Goal: Transaction & Acquisition: Purchase product/service

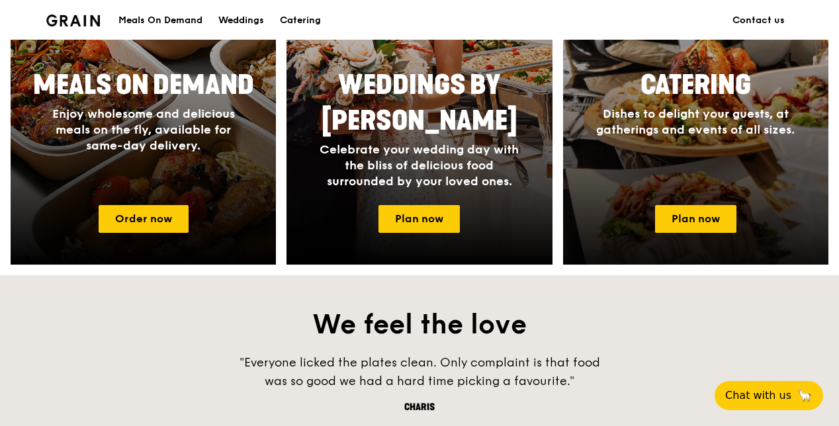
scroll to position [662, 0]
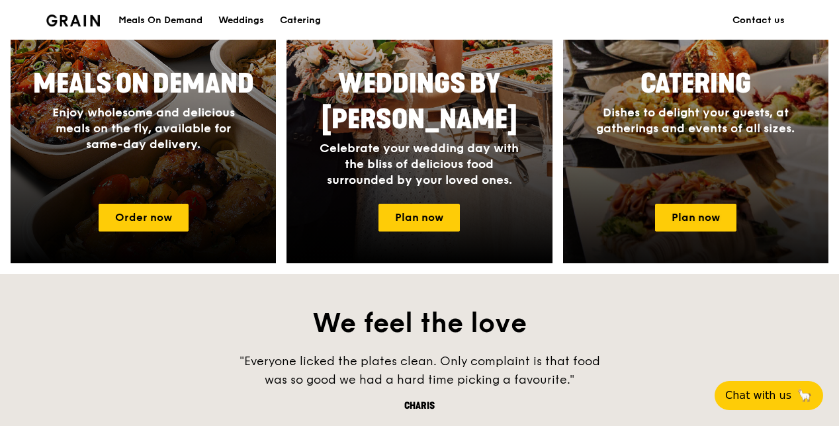
click at [708, 137] on div "Catering Dishes to delight your guests, at gatherings and events of all sizes." at bounding box center [695, 101] width 265 height 81
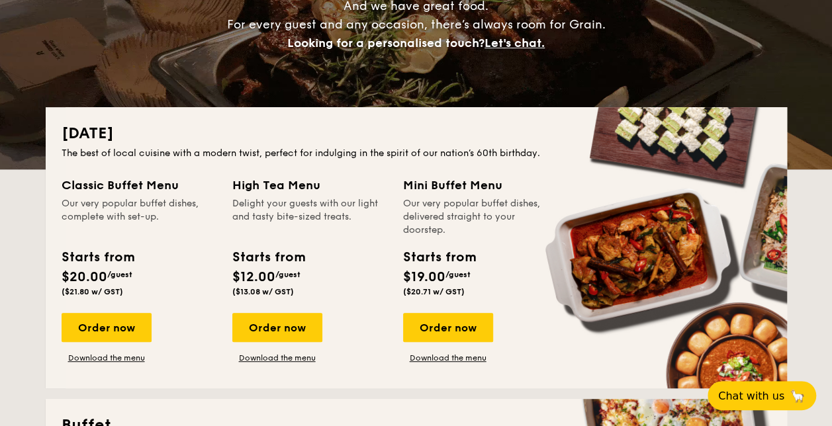
scroll to position [265, 0]
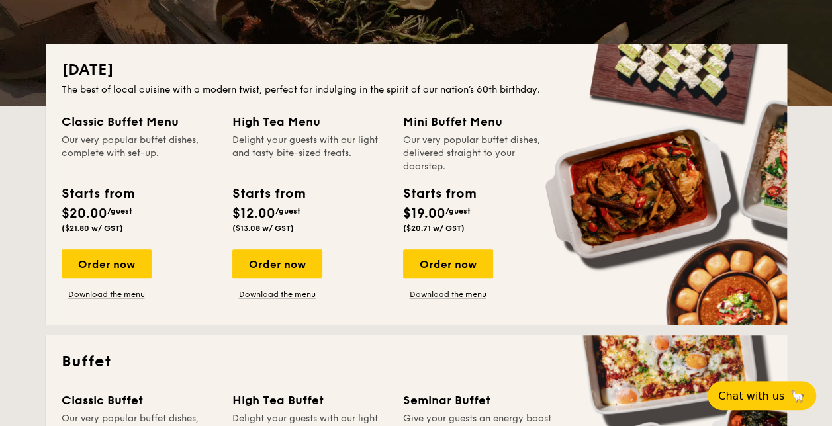
click at [477, 120] on div "Mini Buffet Menu" at bounding box center [480, 122] width 155 height 19
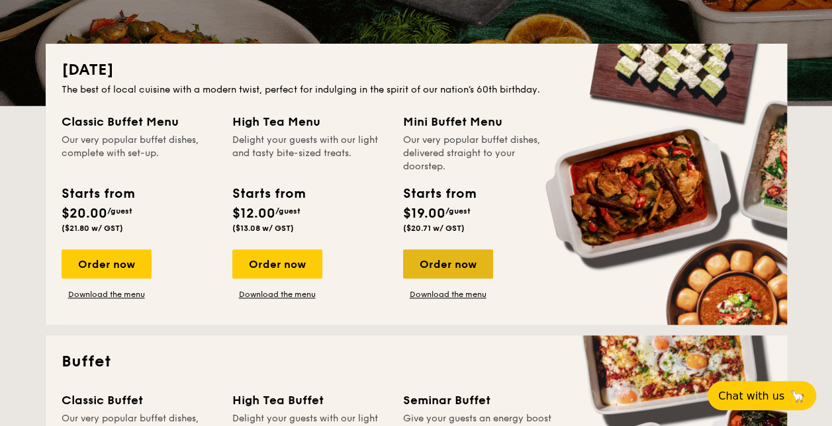
click at [451, 265] on div "Order now" at bounding box center [448, 264] width 90 height 29
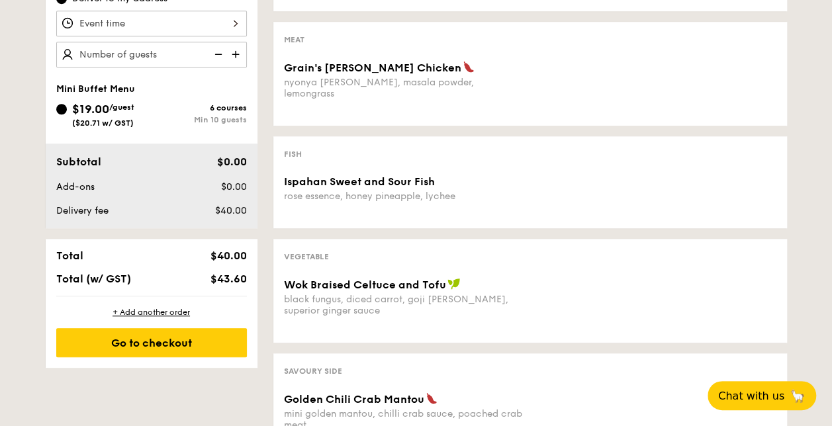
scroll to position [463, 0]
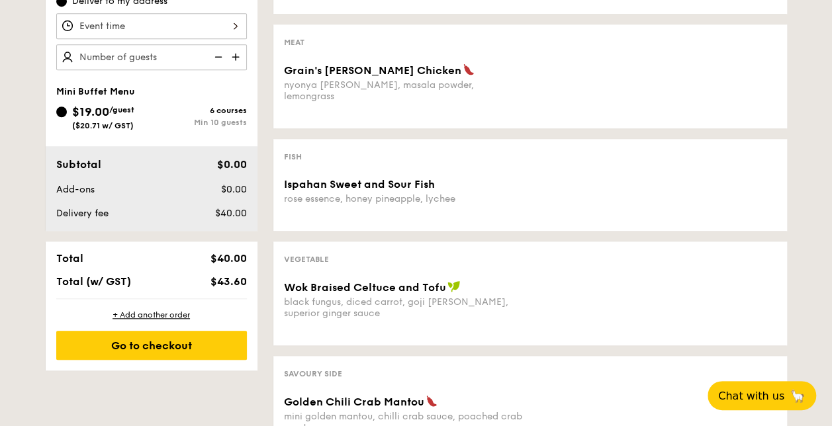
click at [452, 89] on div "nyonya [PERSON_NAME], masala powder, lemongrass" at bounding box center [404, 90] width 241 height 23
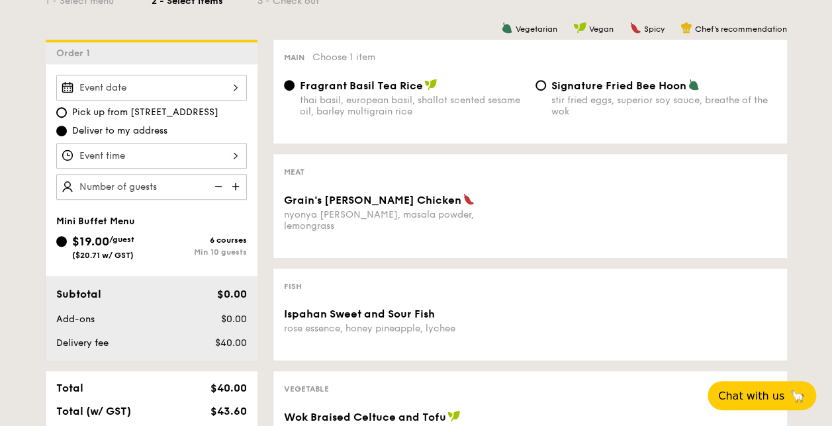
scroll to position [331, 0]
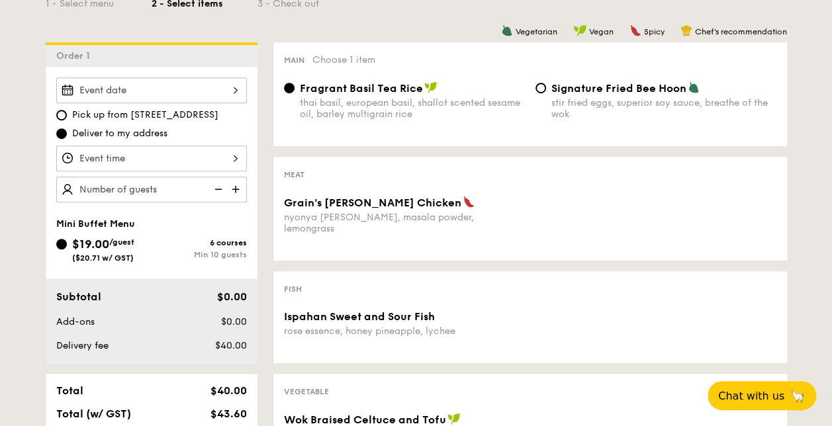
click at [384, 208] on span "Grain's [PERSON_NAME] Chicken" at bounding box center [372, 203] width 177 height 13
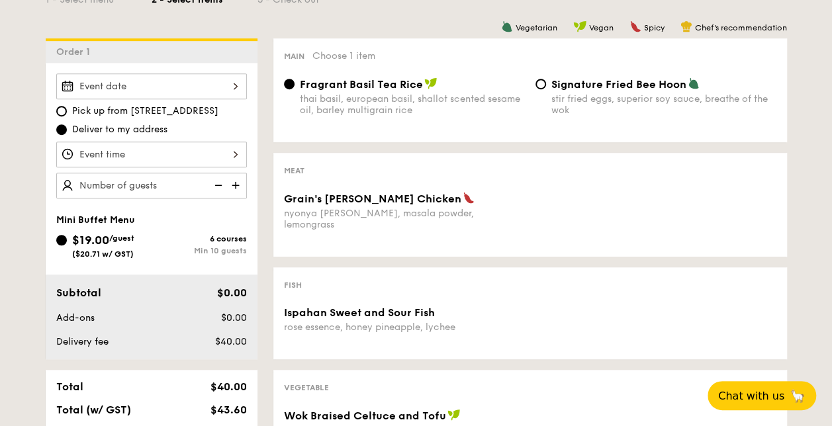
scroll to position [463, 0]
